Goal: Check status: Check status

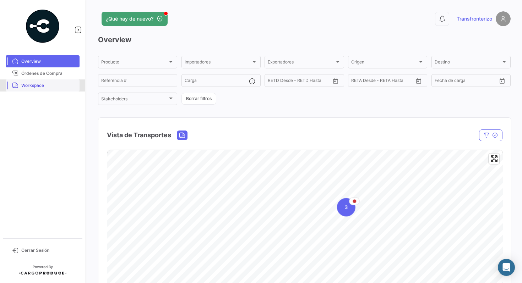
click at [43, 85] on span "Workspace" at bounding box center [48, 85] width 55 height 6
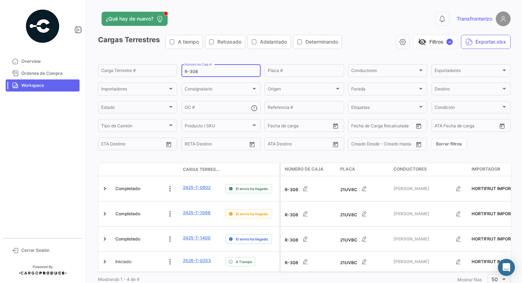
click at [216, 74] on input "R-308" at bounding box center [221, 71] width 73 height 5
type input "R-309"
click at [243, 54] on div "Cargas Terrestres A tiempo Retrasado Adelantado Determinando visibility_off Fil…" at bounding box center [304, 45] width 413 height 20
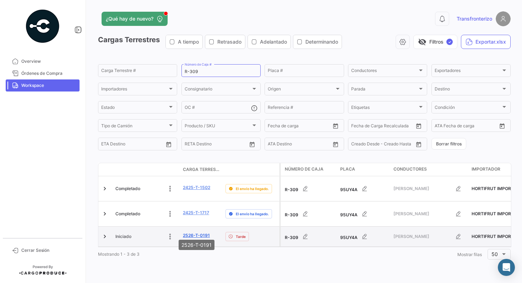
click at [193, 233] on link "2526-T-0191" at bounding box center [196, 236] width 27 height 6
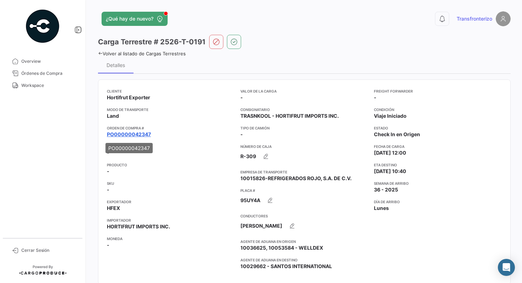
click at [141, 134] on link "PO00000042347" at bounding box center [129, 134] width 44 height 7
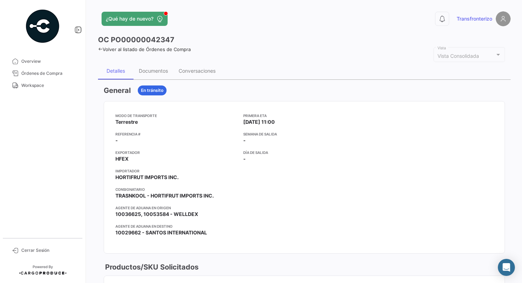
click at [318, 170] on div "Primera ETA 01/09/2025 11:00 Semana de Salida - Día de Salida -" at bounding box center [304, 177] width 122 height 129
click at [161, 74] on div "Documentos" at bounding box center [154, 70] width 40 height 17
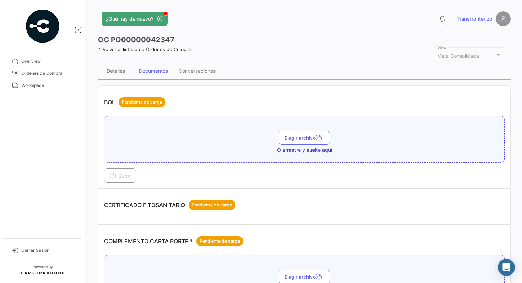
click at [431, 196] on div "CERTIFICADO FITOSANITARIO Pendiente de carga" at bounding box center [304, 205] width 401 height 21
click at [38, 87] on span "Workspace" at bounding box center [48, 85] width 55 height 6
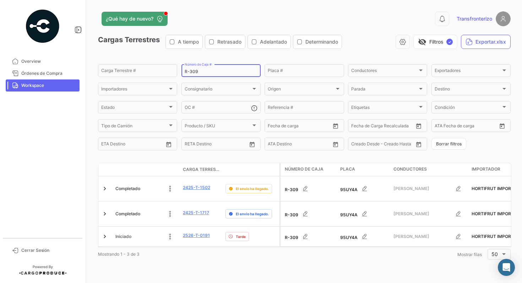
click at [216, 71] on input "R-309" at bounding box center [221, 71] width 73 height 5
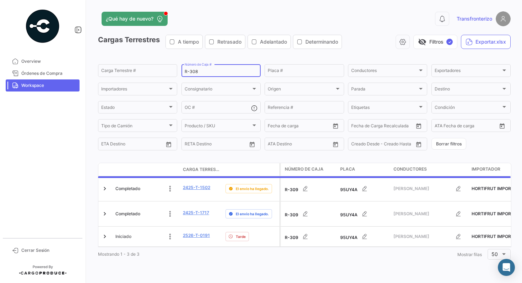
type input "R-308"
click at [264, 55] on app-list-header "Cargas Terrestres A tiempo Retrasado Adelantado Determinando visibility_off Fil…" at bounding box center [304, 93] width 413 height 117
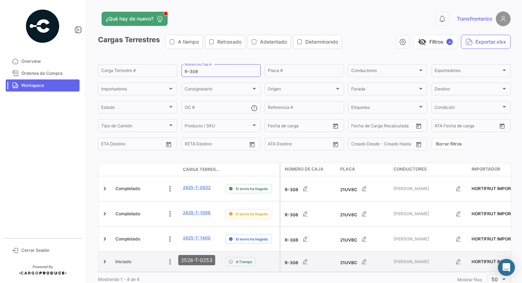
click at [192, 258] on link "2526-T-0253" at bounding box center [197, 261] width 28 height 6
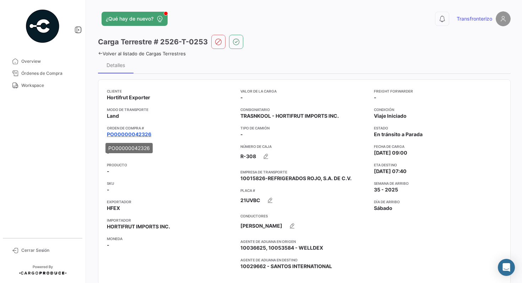
click at [140, 136] on link "PO00000042326" at bounding box center [129, 134] width 44 height 7
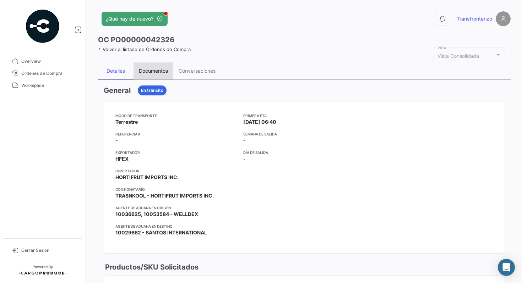
click at [157, 71] on div "Documentos" at bounding box center [153, 71] width 29 height 6
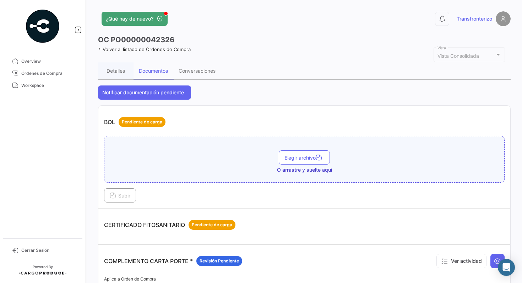
click at [396, 220] on div "CERTIFICADO FITOSANITARIO Pendiente de carga" at bounding box center [304, 224] width 401 height 21
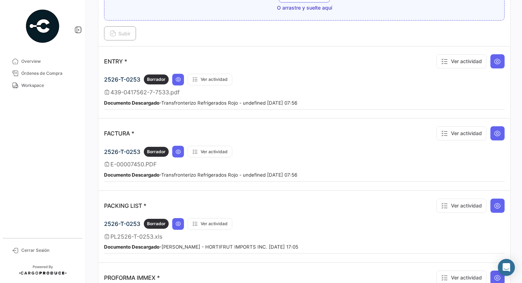
scroll to position [625, 0]
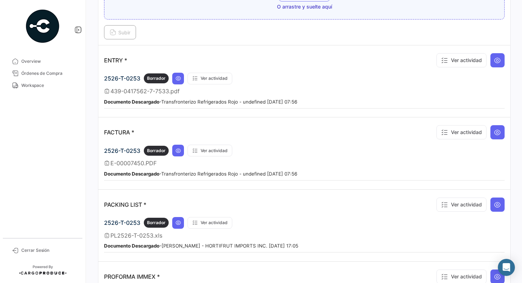
click at [360, 25] on div "Subir" at bounding box center [304, 32] width 401 height 14
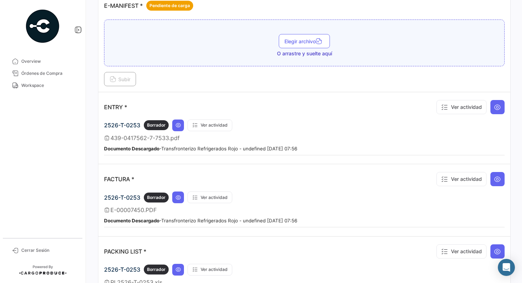
scroll to position [568, 0]
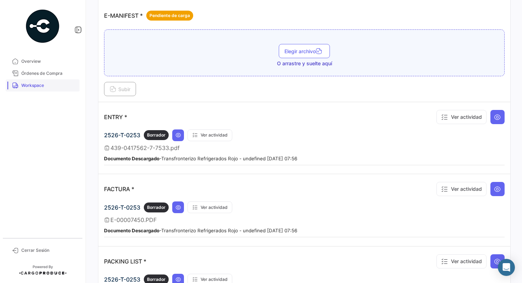
click at [56, 84] on span "Workspace" at bounding box center [48, 85] width 55 height 6
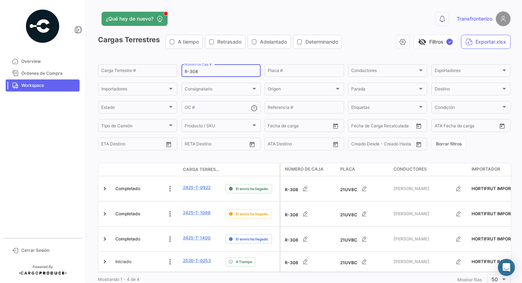
click at [210, 73] on input "R-308" at bounding box center [221, 71] width 73 height 5
type input "R-309"
click at [257, 52] on div "Cargas Terrestres A tiempo Retrasado Adelantado Determinando visibility_off Fil…" at bounding box center [304, 45] width 413 height 20
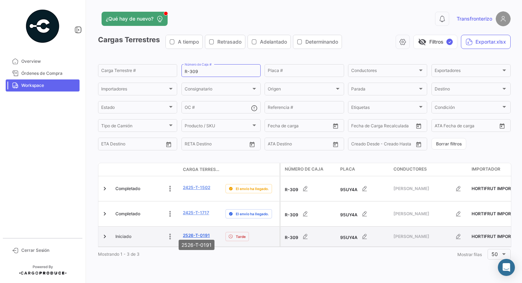
click at [192, 233] on link "2526-T-0191" at bounding box center [196, 236] width 27 height 6
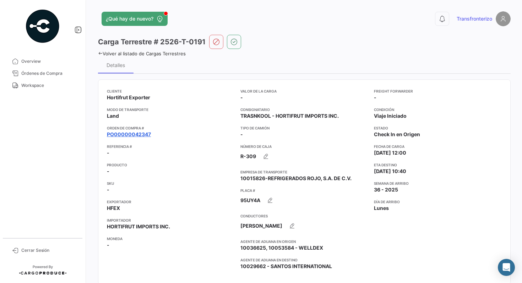
click at [141, 135] on link "PO00000042347" at bounding box center [129, 134] width 44 height 7
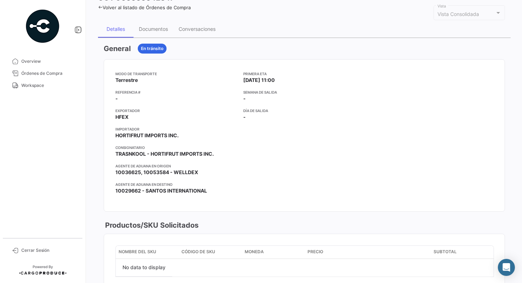
scroll to position [43, 0]
click at [157, 35] on div "Documentos" at bounding box center [154, 28] width 40 height 17
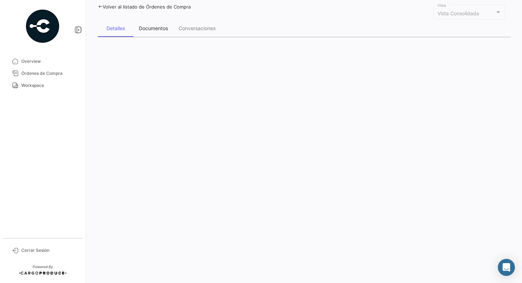
scroll to position [23, 0]
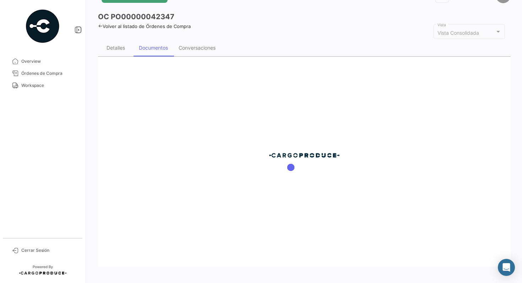
click at [255, 45] on div "Detalles Documentos Conversaciones" at bounding box center [304, 47] width 413 height 17
click at [237, 22] on div "Volver al listado de Órdenes de Compra" at bounding box center [304, 25] width 413 height 7
click at [54, 252] on span "Cerrar Sesión" at bounding box center [48, 251] width 55 height 6
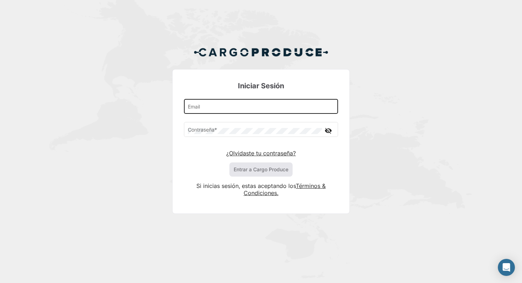
click at [218, 109] on input "Email" at bounding box center [261, 108] width 147 height 6
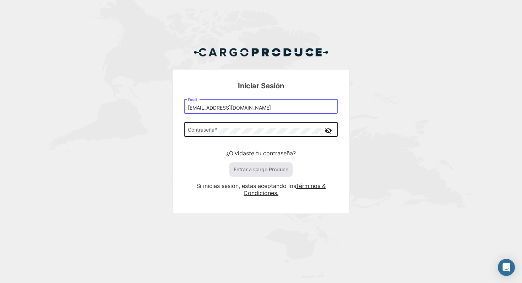
type input "transfronterizojj@gmail.com"
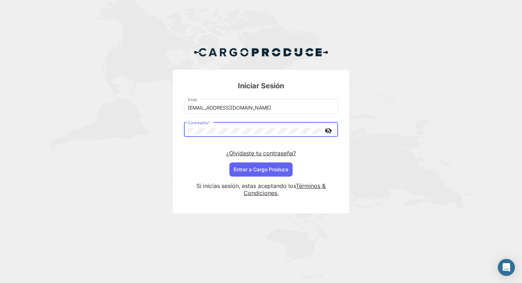
click at [327, 131] on mat-icon "visibility_off" at bounding box center [328, 130] width 9 height 9
click at [265, 171] on button "Entrar a Cargo Produce" at bounding box center [260, 170] width 63 height 14
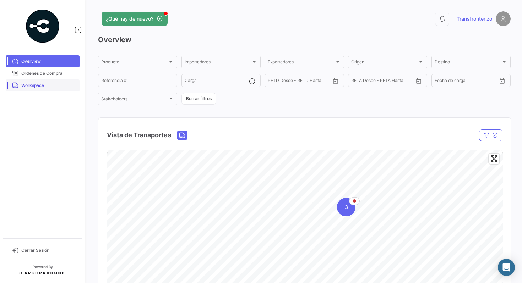
click at [37, 87] on span "Workspace" at bounding box center [48, 85] width 55 height 6
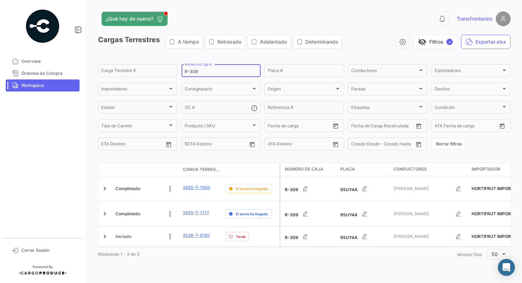
click at [206, 70] on input "R-309" at bounding box center [221, 71] width 73 height 5
click at [220, 53] on div "Cargas Terrestres A tiempo Retrasado Adelantado Determinando visibility_off Fil…" at bounding box center [304, 45] width 413 height 20
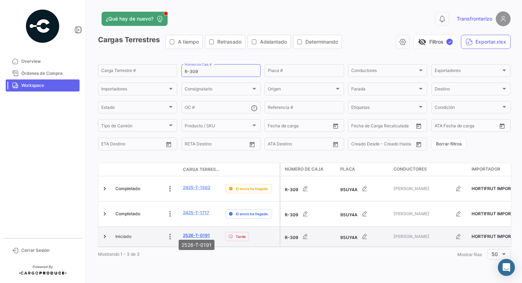
click at [194, 233] on link "2526-T-0191" at bounding box center [196, 236] width 27 height 6
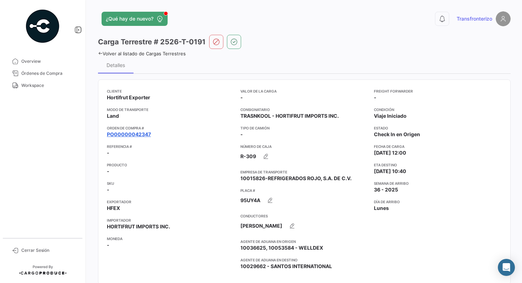
click at [134, 135] on link "PO00000042347" at bounding box center [129, 134] width 44 height 7
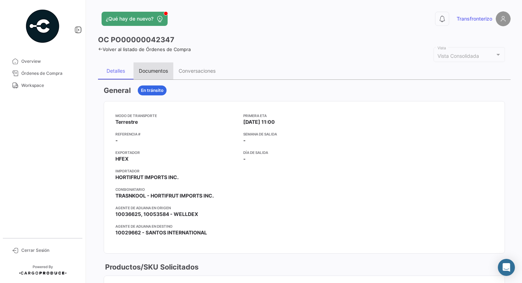
click at [159, 71] on div "Documentos" at bounding box center [153, 71] width 29 height 6
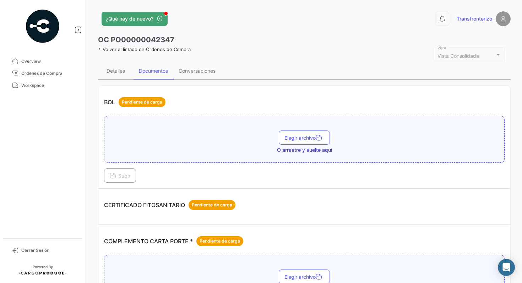
click at [412, 208] on div "CERTIFICADO FITOSANITARIO Pendiente de carga" at bounding box center [304, 205] width 401 height 21
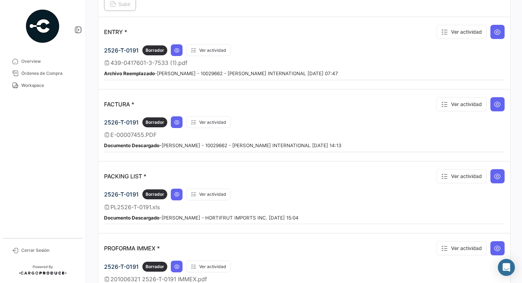
scroll to position [554, 0]
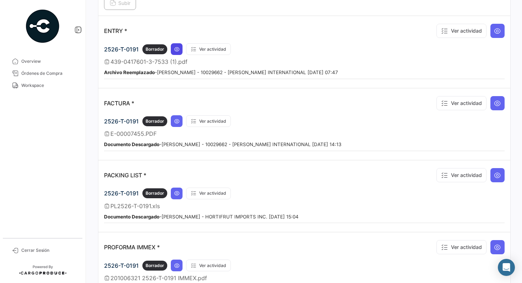
click at [179, 47] on icon at bounding box center [177, 50] width 6 height 6
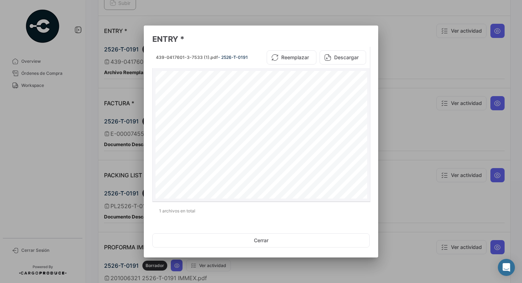
click at [350, 158] on div "*43904176013* *TVPV43904176013* DEPARTMENT OF HOMELAND SECURITY U.S. Customs an…" at bounding box center [262, 208] width 212 height 274
click at [348, 161] on div "*43904176013* *TVPV43904176013* DEPARTMENT OF HOMELAND SECURITY U.S. Customs an…" at bounding box center [262, 208] width 212 height 274
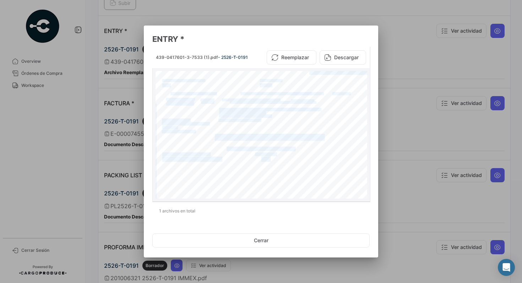
scroll to position [23, 0]
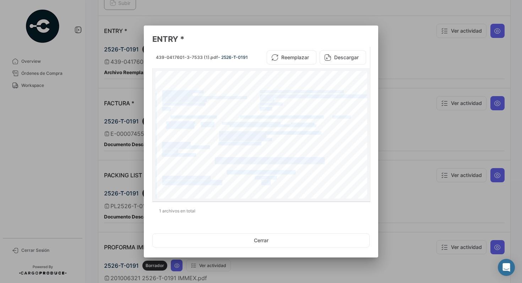
drag, startPoint x: 338, startPoint y: 150, endPoint x: 313, endPoint y: 72, distance: 82.1
click at [313, 72] on div "*43904176013* *TVPV43904176013* DEPARTMENT OF HOMELAND SECURITY U.S. Customs an…" at bounding box center [262, 180] width 212 height 274
click at [304, 154] on div "*43904176013* *TVPV43904176013* DEPARTMENT OF HOMELAND SECURITY U.S. Customs an…" at bounding box center [262, 185] width 212 height 274
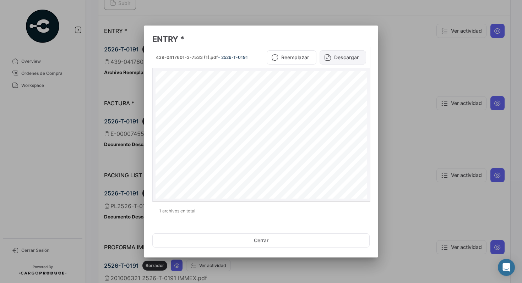
click at [349, 55] on button "Descargar" at bounding box center [343, 57] width 47 height 14
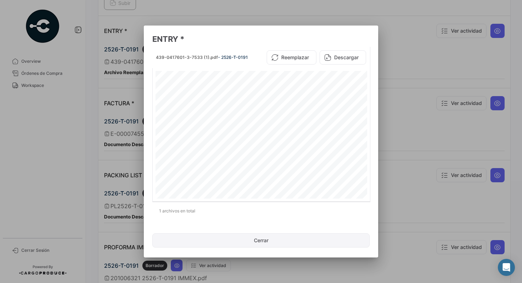
click at [265, 241] on button "Cerrar" at bounding box center [260, 241] width 217 height 14
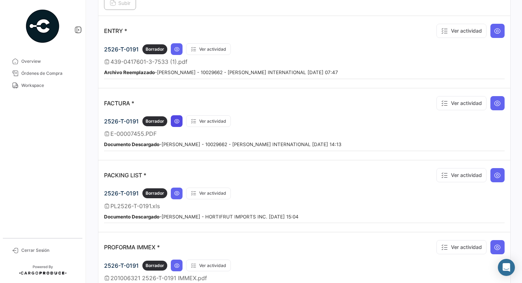
click at [178, 122] on icon at bounding box center [177, 122] width 6 height 6
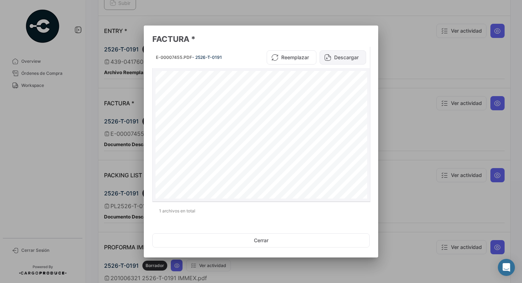
click at [347, 54] on button "Descargar" at bounding box center [343, 57] width 47 height 14
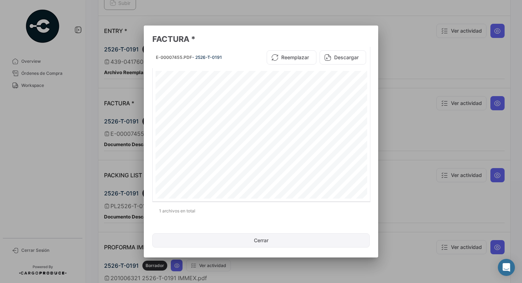
click at [271, 243] on button "Cerrar" at bounding box center [260, 241] width 217 height 14
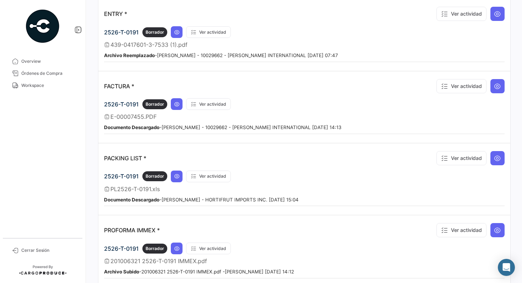
scroll to position [557, 0]
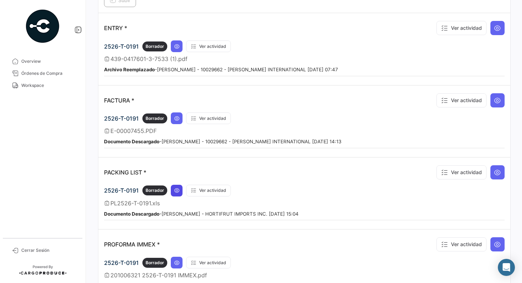
click at [179, 185] on button at bounding box center [177, 191] width 12 height 12
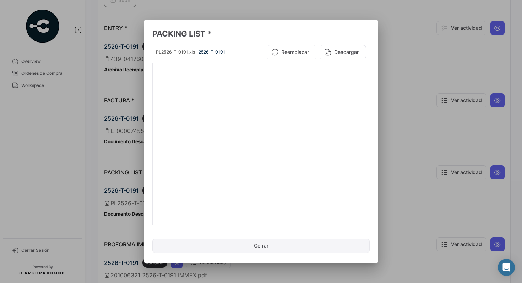
click at [275, 251] on button "Cerrar" at bounding box center [260, 246] width 217 height 14
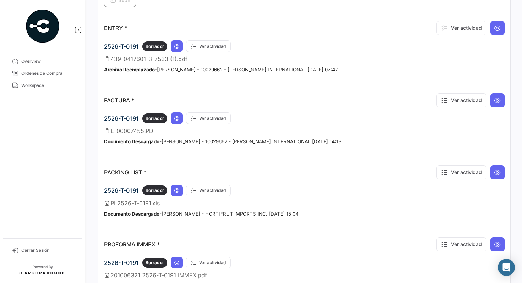
click at [293, 114] on div "2526-T-0191 Borrador Ver actividad" at bounding box center [304, 119] width 401 height 12
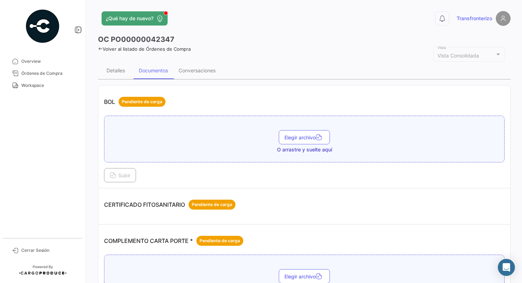
scroll to position [0, 0]
click at [47, 86] on span "Workspace" at bounding box center [48, 85] width 55 height 6
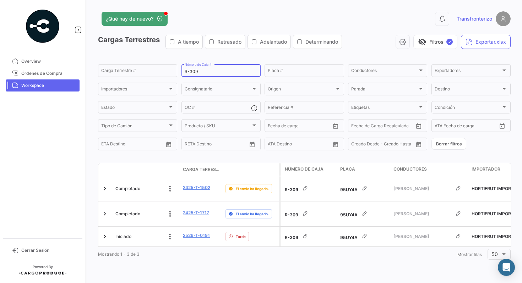
click at [205, 70] on input "R-309" at bounding box center [221, 71] width 73 height 5
type input "R-308"
click at [236, 56] on app-list-header "Cargas Terrestres A tiempo Retrasado Adelantado Determinando visibility_off Fil…" at bounding box center [304, 93] width 413 height 117
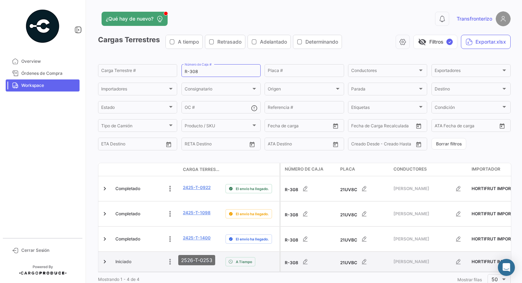
click at [201, 258] on link "2526-T-0253" at bounding box center [197, 261] width 28 height 6
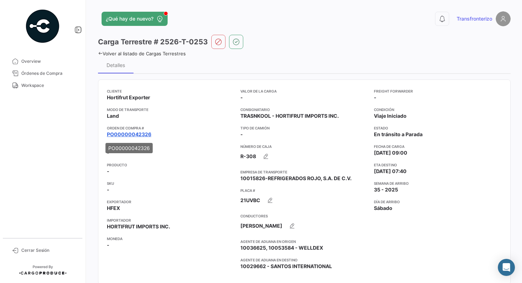
click at [134, 134] on link "PO00000042326" at bounding box center [129, 134] width 44 height 7
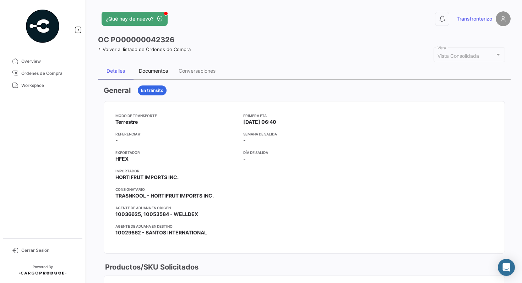
click at [161, 69] on div "Documentos" at bounding box center [153, 71] width 29 height 6
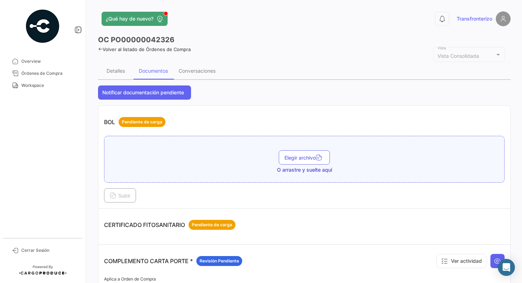
click at [359, 232] on div "CERTIFICADO FITOSANITARIO Pendiente de carga" at bounding box center [304, 224] width 401 height 21
click at [55, 79] on link "Órdenes de Compra" at bounding box center [43, 73] width 74 height 12
click at [49, 86] on span "Workspace" at bounding box center [48, 85] width 55 height 6
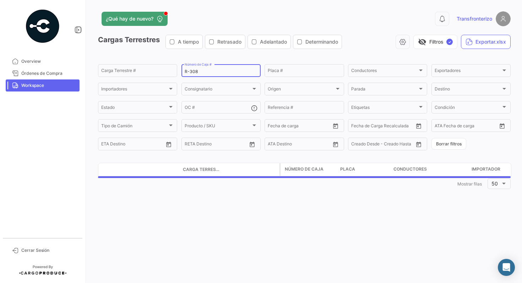
click at [207, 74] on input "R-308" at bounding box center [221, 71] width 73 height 5
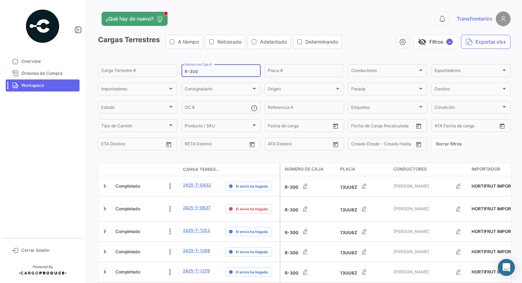
type input "R-300"
click at [295, 54] on div "Cargas Terrestres A tiempo Retrasado Adelantado Determinando visibility_off Fil…" at bounding box center [304, 45] width 413 height 20
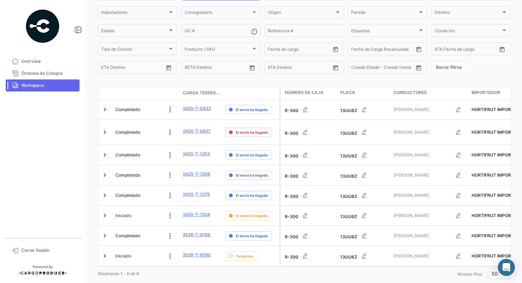
scroll to position [87, 0]
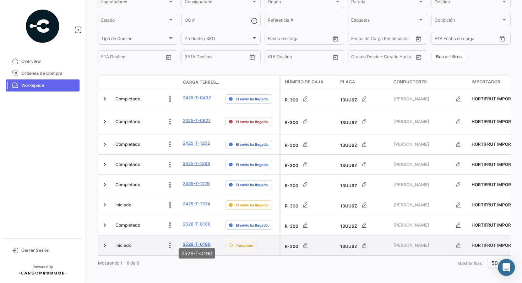
click at [189, 242] on link "2526-T-0190" at bounding box center [197, 244] width 28 height 6
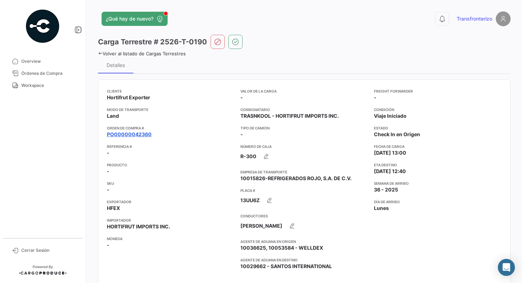
click at [142, 135] on link "PO00000042360" at bounding box center [129, 134] width 45 height 7
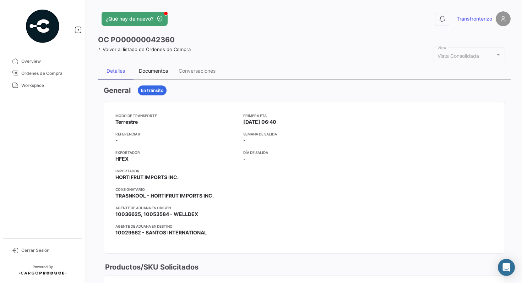
click at [163, 72] on div "Documentos" at bounding box center [153, 71] width 29 height 6
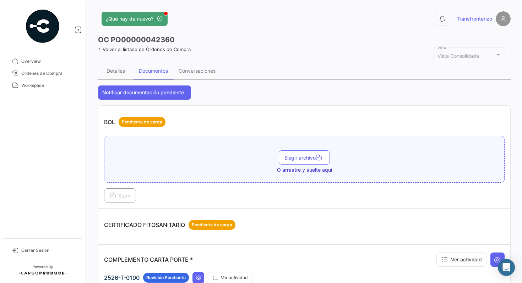
click at [341, 225] on div "CERTIFICADO FITOSANITARIO Pendiente de carga" at bounding box center [304, 224] width 401 height 21
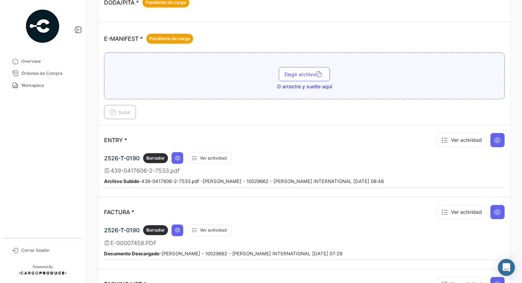
scroll to position [511, 0]
click at [44, 83] on span "Workspace" at bounding box center [48, 85] width 55 height 6
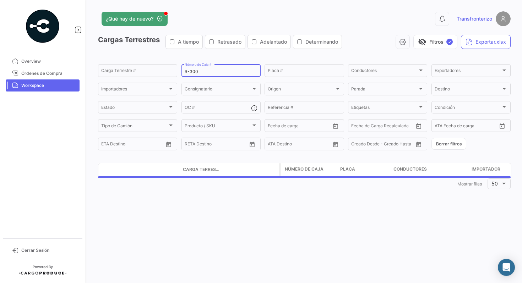
click at [212, 71] on input "R-300" at bounding box center [221, 71] width 73 height 5
type input "R-309"
click at [241, 54] on div "Cargas Terrestres A tiempo Retrasado Adelantado Determinando visibility_off Fil…" at bounding box center [304, 45] width 413 height 20
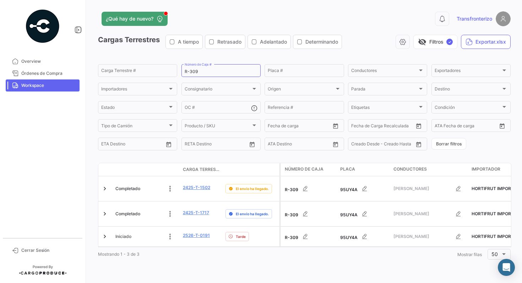
click at [312, 52] on div "Cargas Terrestres A tiempo Retrasado Adelantado Determinando visibility_off Fil…" at bounding box center [304, 45] width 413 height 20
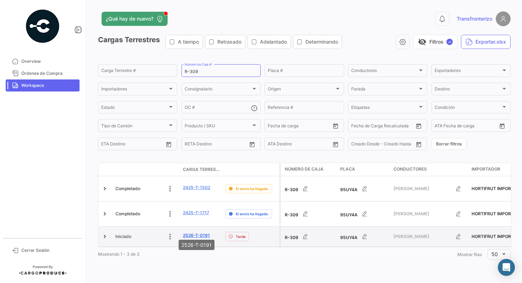
click at [193, 233] on link "2526-T-0191" at bounding box center [196, 236] width 27 height 6
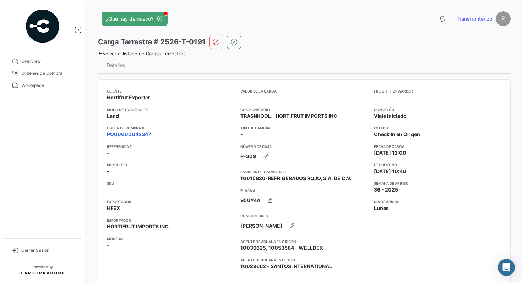
click at [138, 137] on link "PO00000042347" at bounding box center [129, 134] width 44 height 7
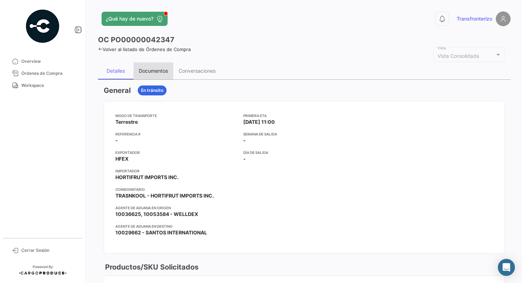
click at [155, 67] on div "Documentos" at bounding box center [154, 70] width 40 height 17
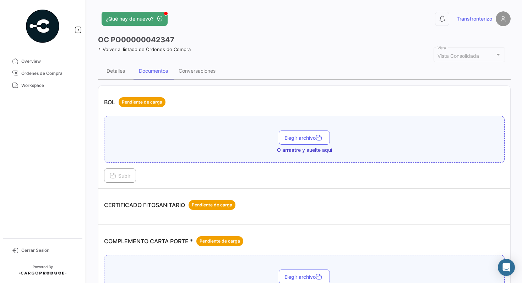
click at [419, 237] on div "COMPLEMENTO CARTA PORTE * Pendiente de carga" at bounding box center [304, 241] width 401 height 21
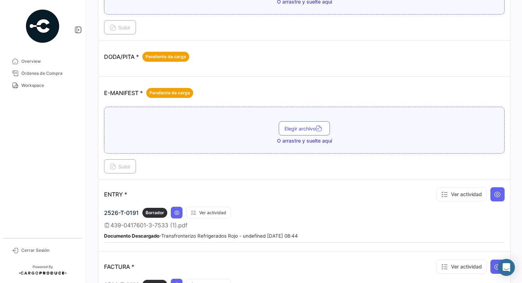
scroll to position [398, 0]
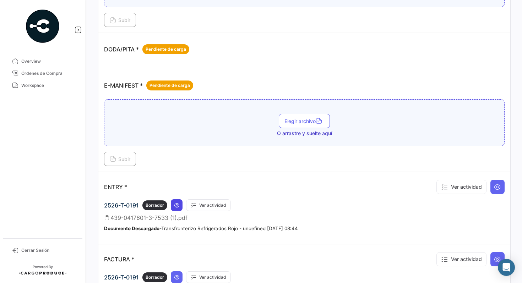
click at [176, 208] on button at bounding box center [177, 206] width 12 height 12
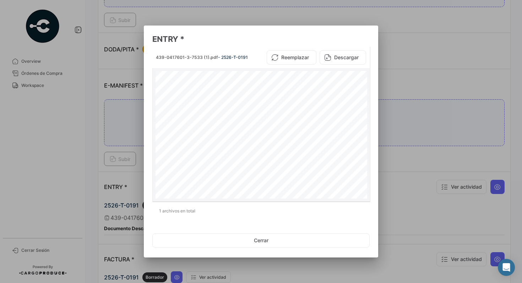
click at [299, 152] on span "Name of Consignee" at bounding box center [302, 155] width 23 height 10
drag, startPoint x: 299, startPoint y: 152, endPoint x: 297, endPoint y: 185, distance: 32.3
click at [297, 185] on div "*43904176013* *TVPV43904176013* DEPARTMENT OF HOMELAND SECURITY U.S. Customs an…" at bounding box center [262, 122] width 212 height 274
click at [294, 147] on div "*43904176013* *TVPV43904176013* DEPARTMENT OF HOMELAND SECURITY U.S. Customs an…" at bounding box center [262, 122] width 212 height 274
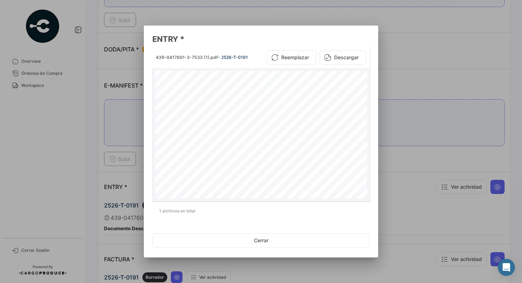
scroll to position [0, 0]
drag, startPoint x: 294, startPoint y: 147, endPoint x: 280, endPoint y: 81, distance: 66.9
click at [280, 81] on div "*43904176013* *TVPV43904176013* DEPARTMENT OF HOMELAND SECURITY U.S. Customs an…" at bounding box center [262, 208] width 212 height 274
click at [297, 75] on div "*43904176013* *TVPV43904176013* DEPARTMENT OF HOMELAND SECURITY U.S. Customs an…" at bounding box center [262, 208] width 212 height 274
click at [349, 58] on button "Descargar" at bounding box center [343, 57] width 47 height 14
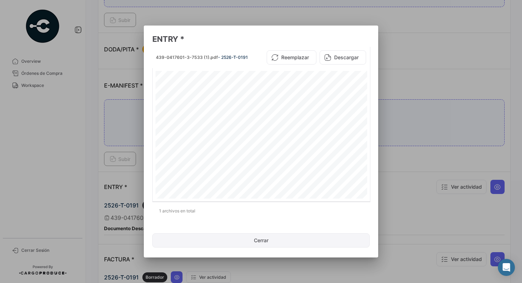
click at [266, 242] on button "Cerrar" at bounding box center [260, 241] width 217 height 14
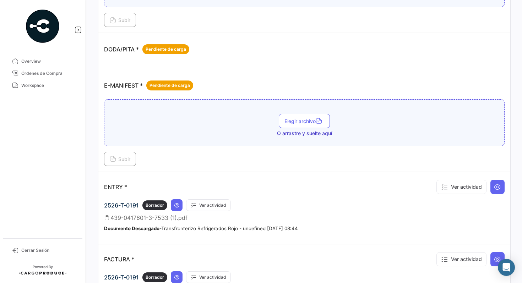
click at [293, 190] on div "ENTRY * Ver actividad" at bounding box center [304, 187] width 401 height 18
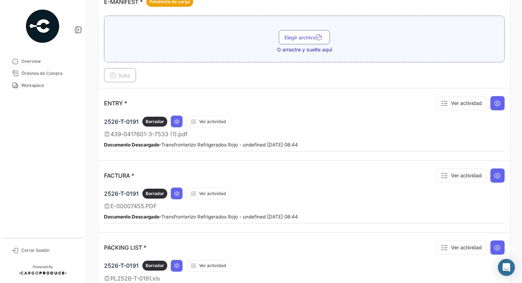
scroll to position [483, 0]
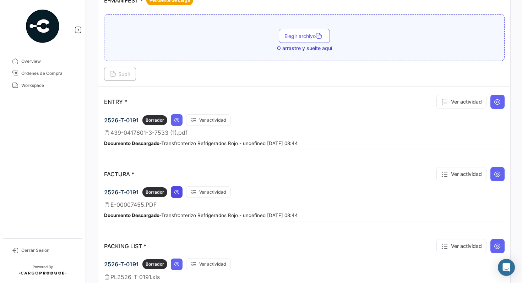
click at [179, 190] on icon at bounding box center [177, 193] width 6 height 6
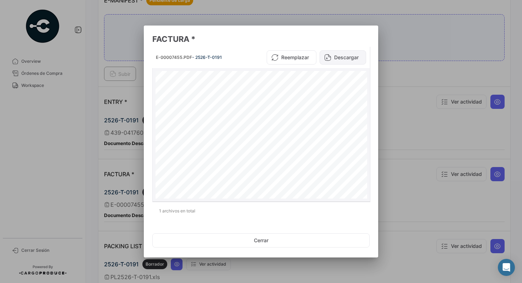
click at [356, 56] on button "Descargar" at bounding box center [343, 57] width 47 height 14
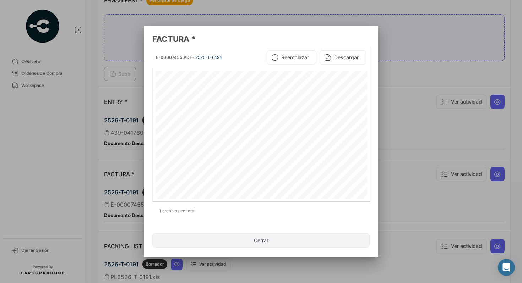
click at [272, 242] on button "Cerrar" at bounding box center [260, 241] width 217 height 14
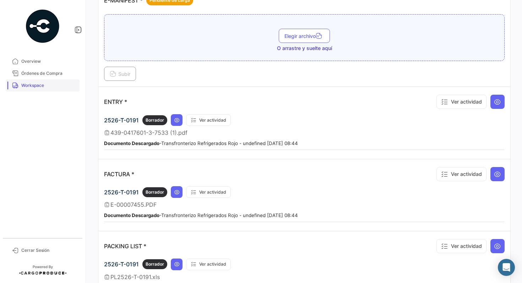
click at [43, 85] on span "Workspace" at bounding box center [48, 85] width 55 height 6
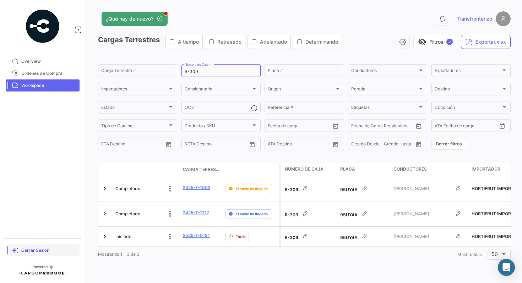
click at [42, 245] on link "Cerrar Sesión" at bounding box center [43, 251] width 74 height 12
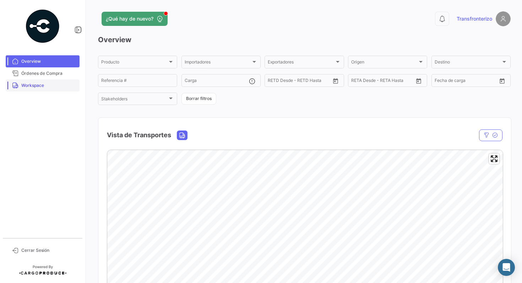
click at [31, 88] on span "Workspace" at bounding box center [48, 85] width 55 height 6
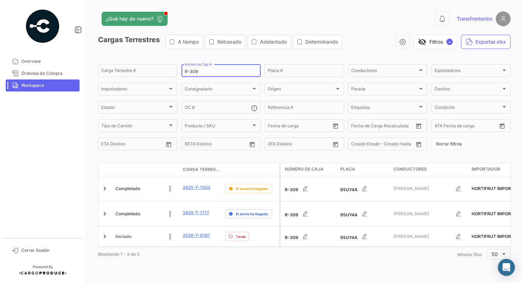
click at [222, 75] on div "R-309 Número de Caja #" at bounding box center [221, 70] width 73 height 14
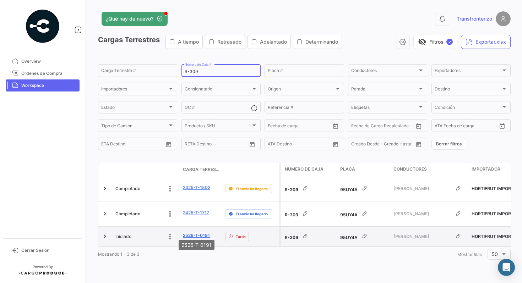
click at [201, 234] on link "2526-T-0191" at bounding box center [196, 236] width 27 height 6
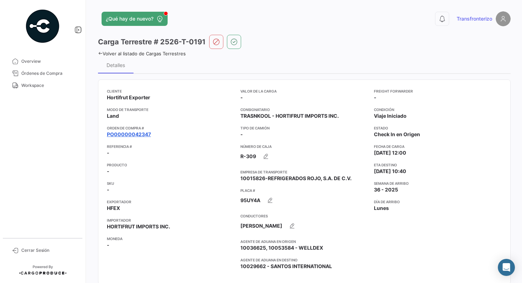
click at [134, 134] on link "PO00000042347" at bounding box center [129, 134] width 44 height 7
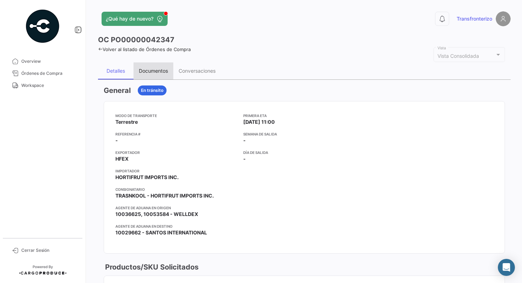
click at [158, 69] on div "Documentos" at bounding box center [153, 71] width 29 height 6
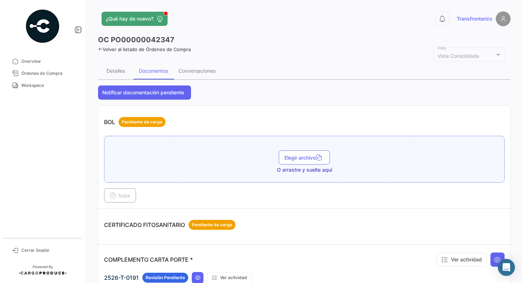
click at [305, 122] on div "BOL Pendiente de carga" at bounding box center [304, 122] width 401 height 21
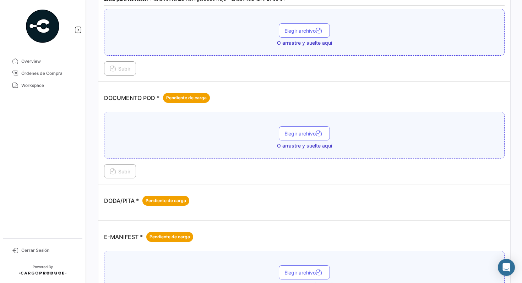
scroll to position [327, 0]
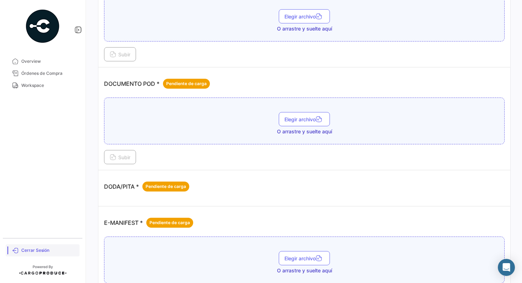
click at [51, 251] on span "Cerrar Sesión" at bounding box center [48, 251] width 55 height 6
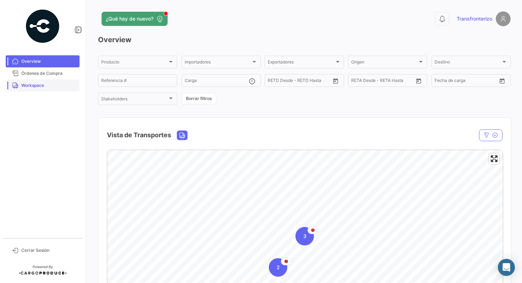
click at [36, 88] on span "Workspace" at bounding box center [48, 85] width 55 height 6
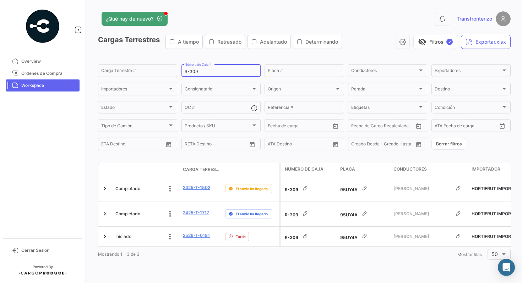
click at [208, 72] on input "R-309" at bounding box center [221, 71] width 73 height 5
click at [178, 259] on div "¿Qué hay de nuevo? 0 Transfronterizo Cargas Terrestres A tiempo Retrasado Adela…" at bounding box center [304, 141] width 435 height 283
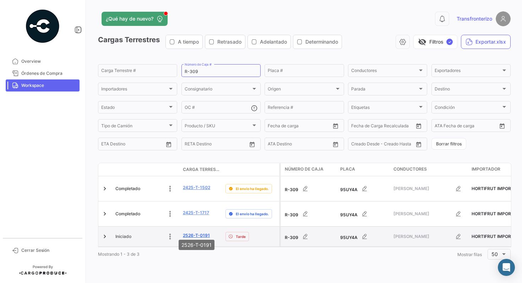
click at [199, 233] on link "2526-T-0191" at bounding box center [196, 236] width 27 height 6
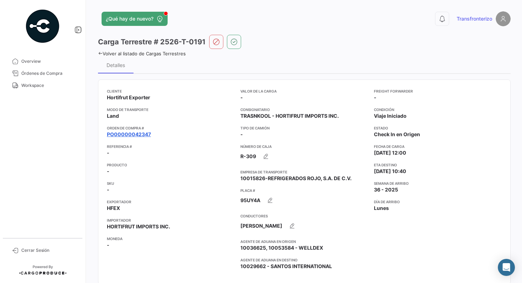
click at [141, 135] on link "PO00000042347" at bounding box center [129, 134] width 44 height 7
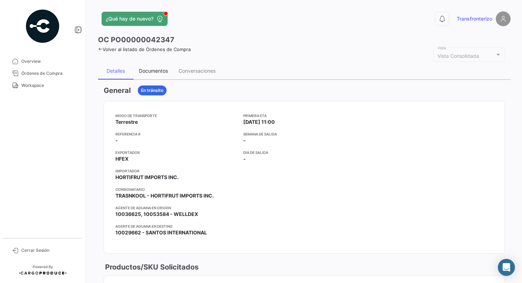
click at [161, 74] on div "Documentos" at bounding box center [154, 70] width 40 height 17
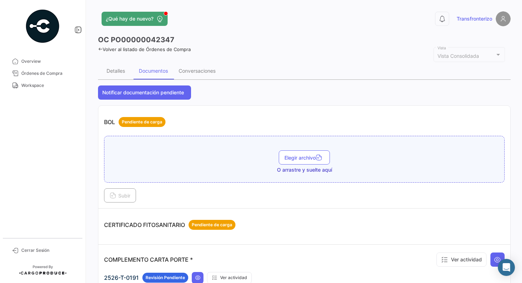
click at [331, 115] on div "BOL Pendiente de carga" at bounding box center [304, 122] width 401 height 21
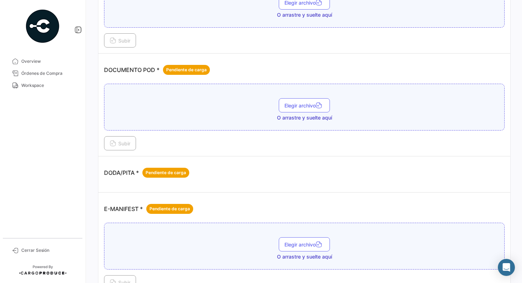
scroll to position [341, 0]
click at [37, 87] on span "Workspace" at bounding box center [48, 85] width 55 height 6
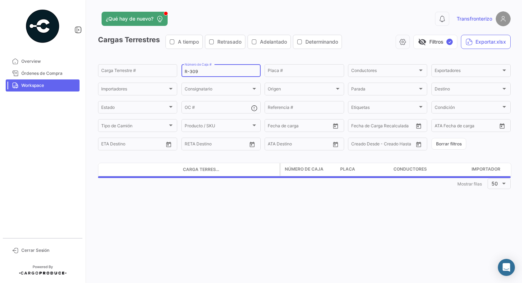
click at [211, 71] on input "R-309" at bounding box center [221, 71] width 73 height 5
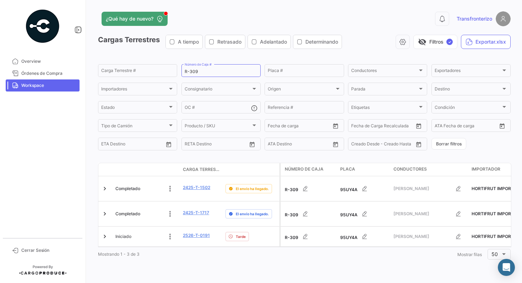
click at [216, 49] on mat-button-toggle "Retrasado" at bounding box center [225, 42] width 40 height 14
click at [228, 55] on app-list-header "Cargas Terrestres A tiempo Retrasado Adelantado Determinando visibility_off Fil…" at bounding box center [304, 93] width 413 height 117
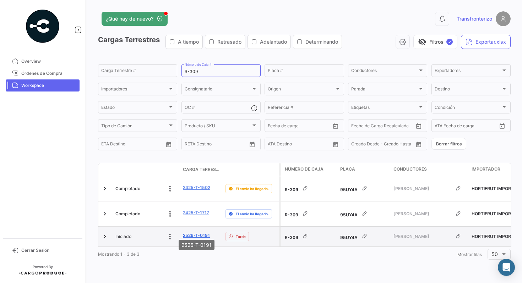
click at [201, 233] on link "2526-T-0191" at bounding box center [196, 236] width 27 height 6
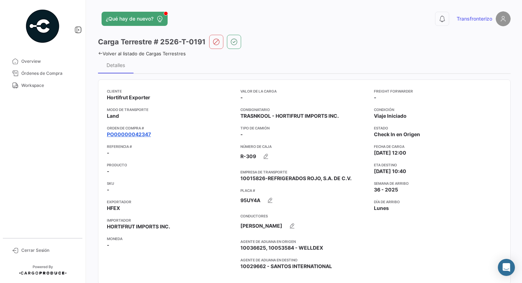
click at [134, 136] on link "PO00000042347" at bounding box center [129, 134] width 44 height 7
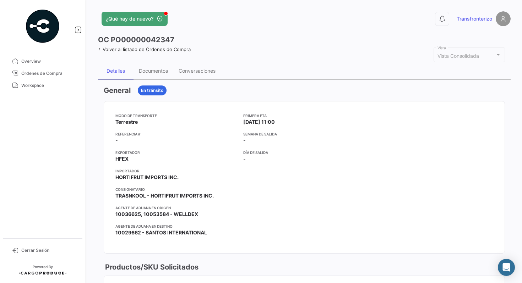
click at [401, 142] on div at bounding box center [432, 177] width 122 height 129
click at [147, 72] on div "Documentos" at bounding box center [153, 71] width 29 height 6
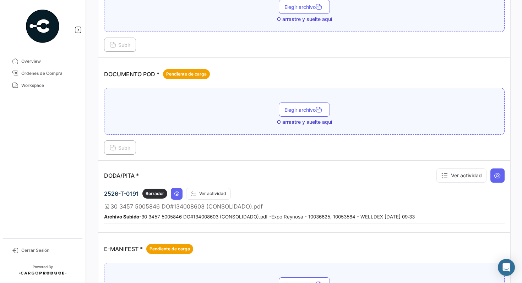
scroll to position [369, 0]
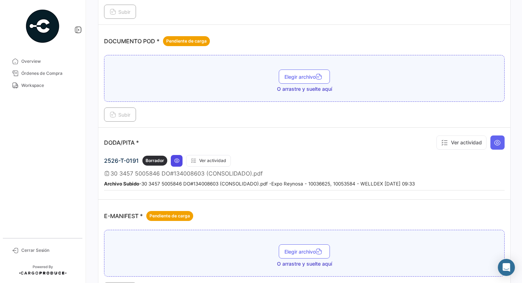
click at [177, 162] on icon at bounding box center [177, 161] width 6 height 6
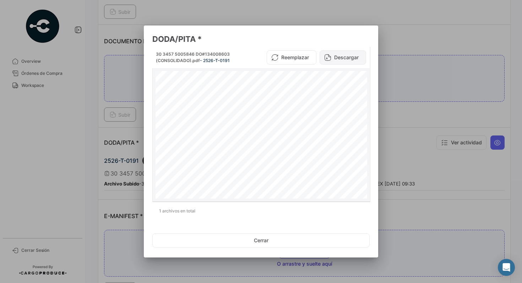
click at [348, 59] on button "Descargar" at bounding box center [343, 57] width 47 height 14
click at [429, 41] on div at bounding box center [261, 141] width 522 height 283
